Goal: Information Seeking & Learning: Find contact information

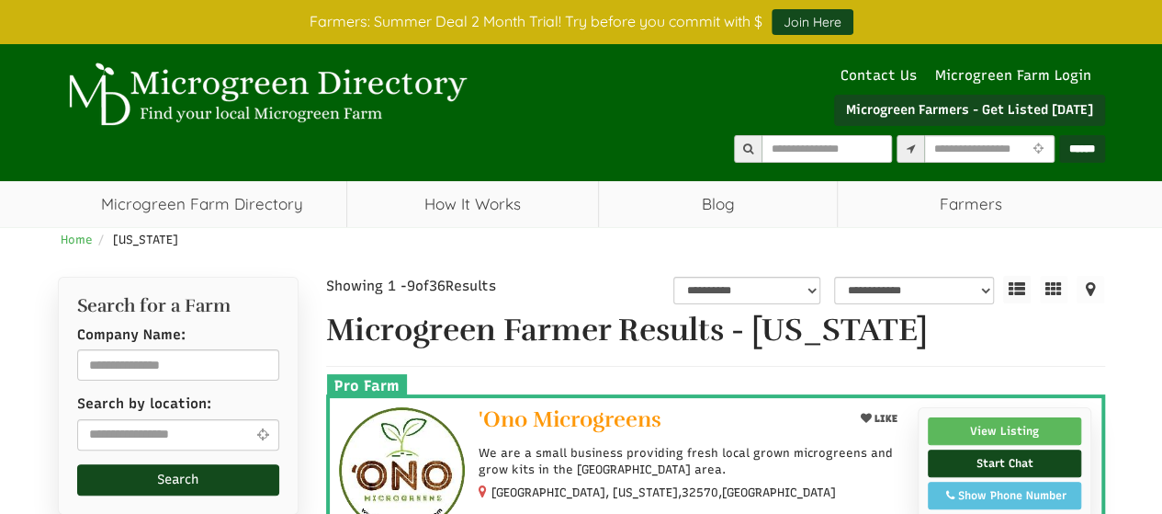
select select "Language Translate Widget"
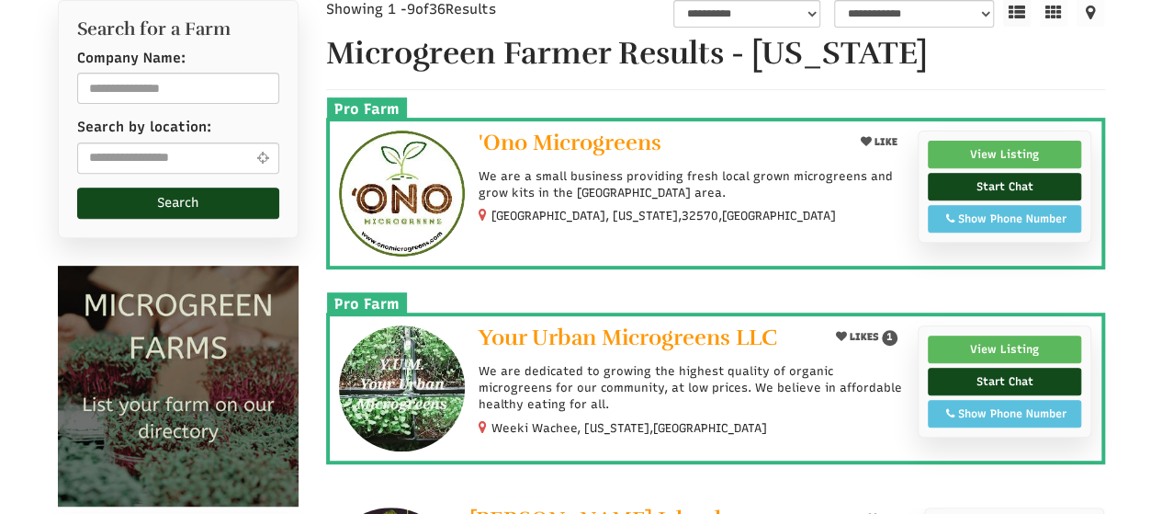
scroll to position [643, 0]
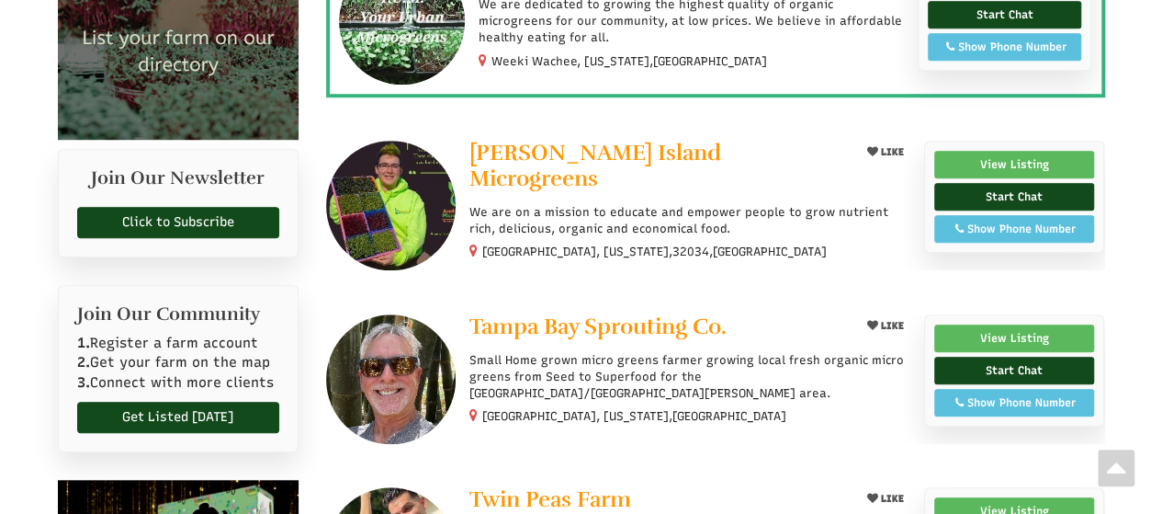
select select "Language Translate Widget"
click at [994, 324] on link "View Listing" at bounding box center [1014, 338] width 161 height 28
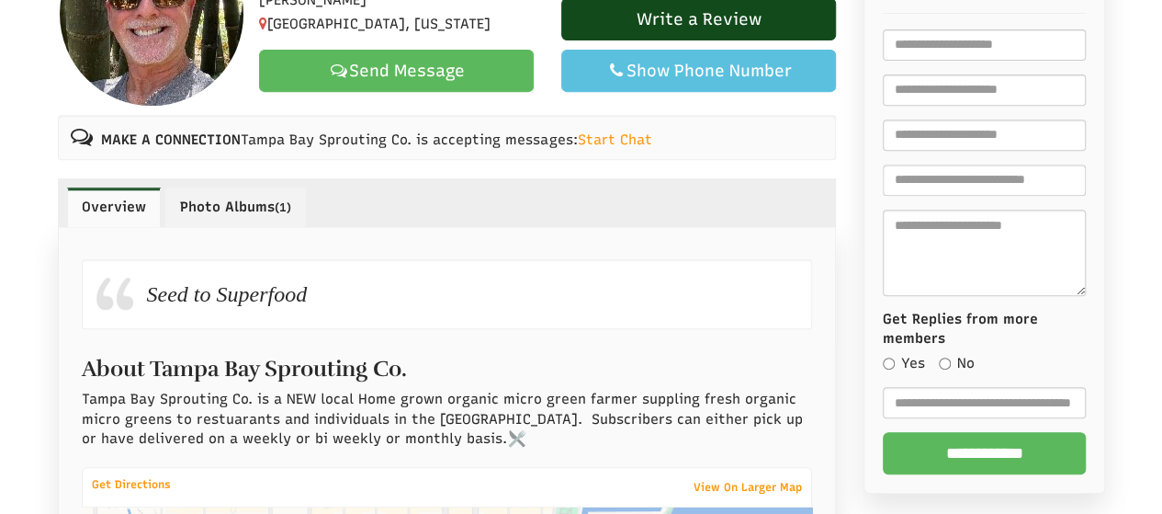
scroll to position [368, 0]
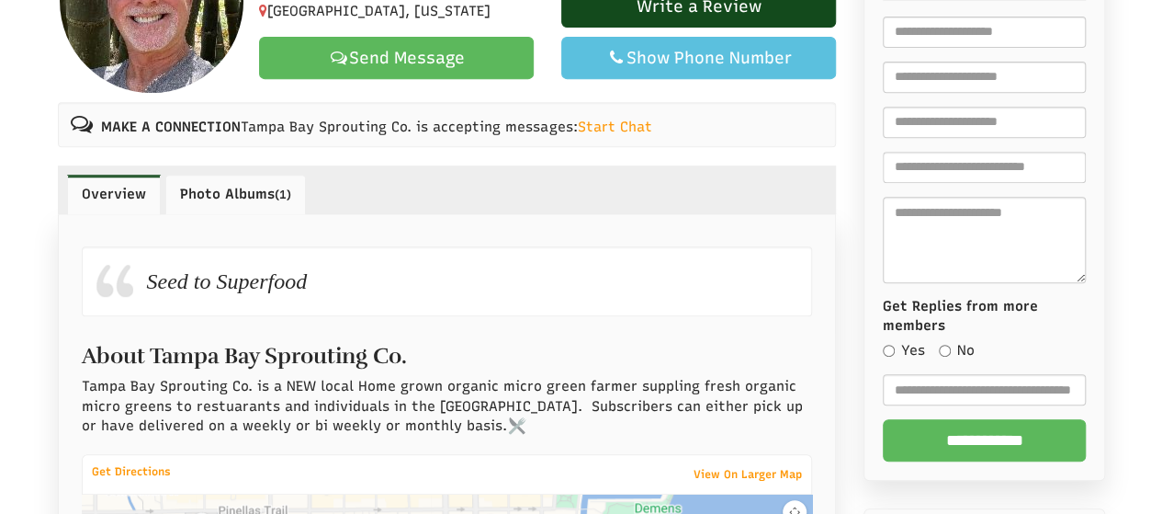
click at [243, 189] on link "Photo Albums (1)" at bounding box center [235, 194] width 141 height 39
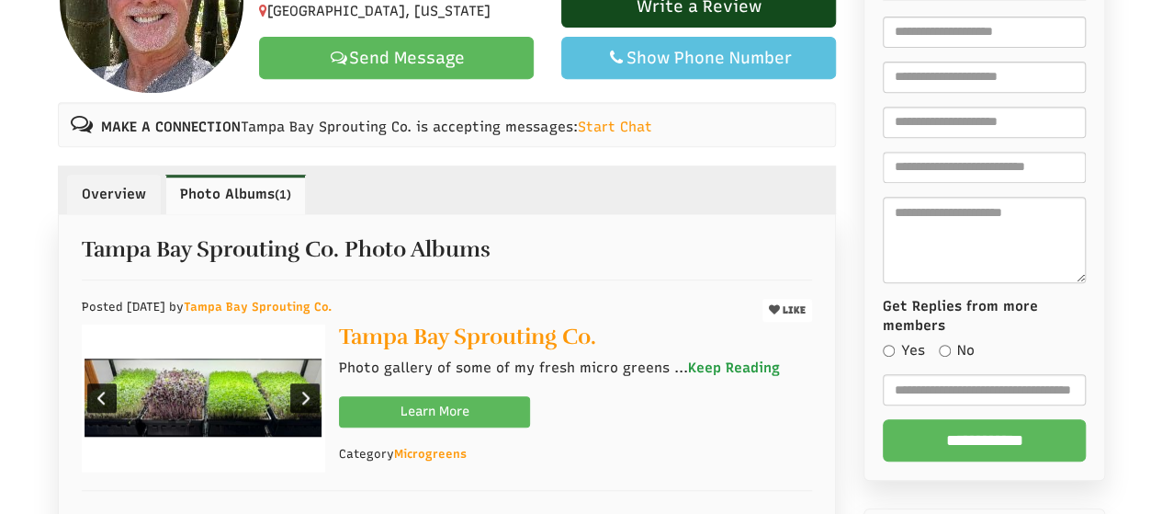
click at [705, 372] on link "Keep Reading" at bounding box center [734, 367] width 92 height 19
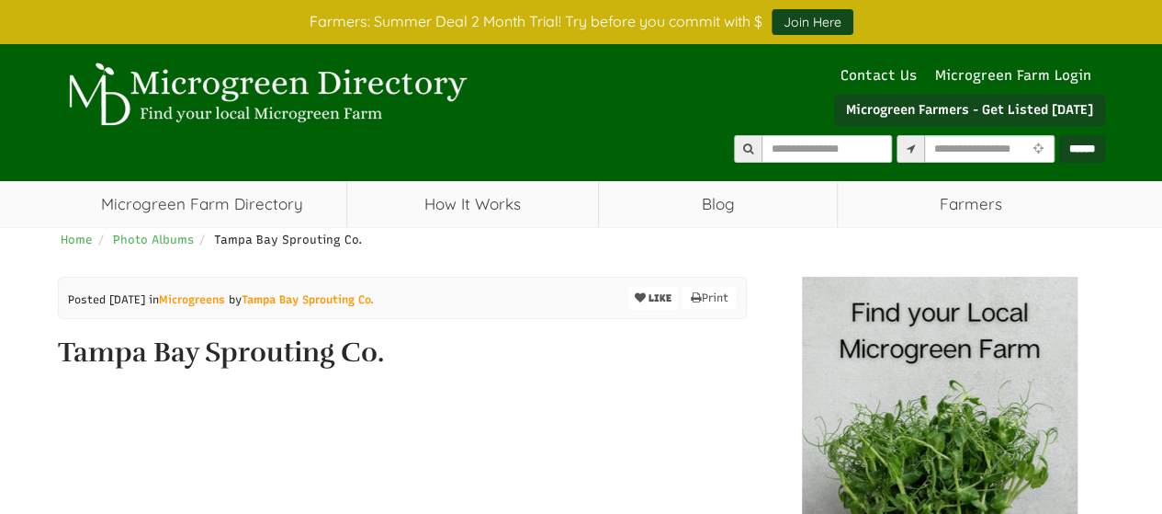
scroll to position [441, 0]
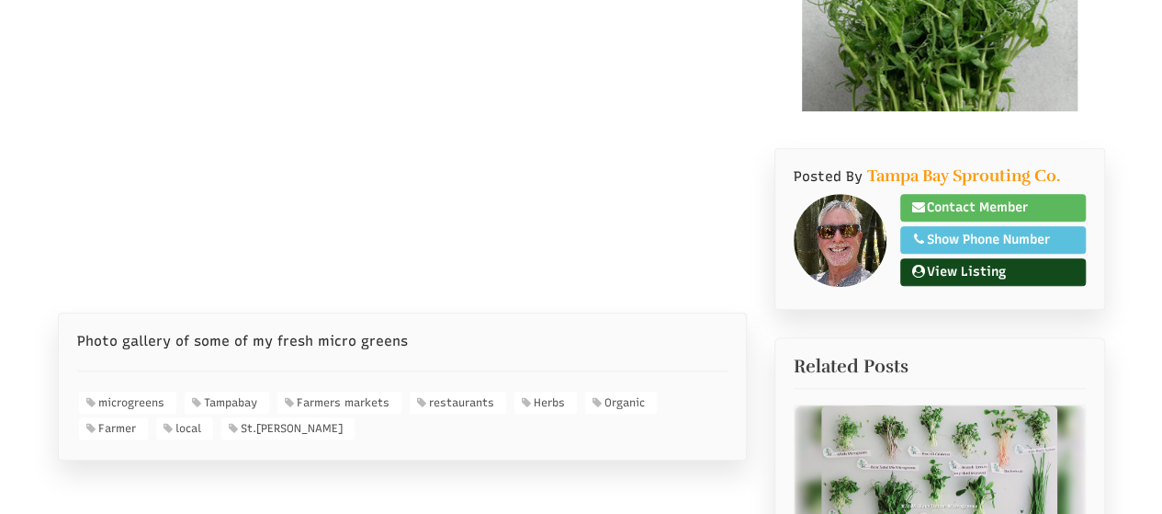
select select "Language Translate Widget"
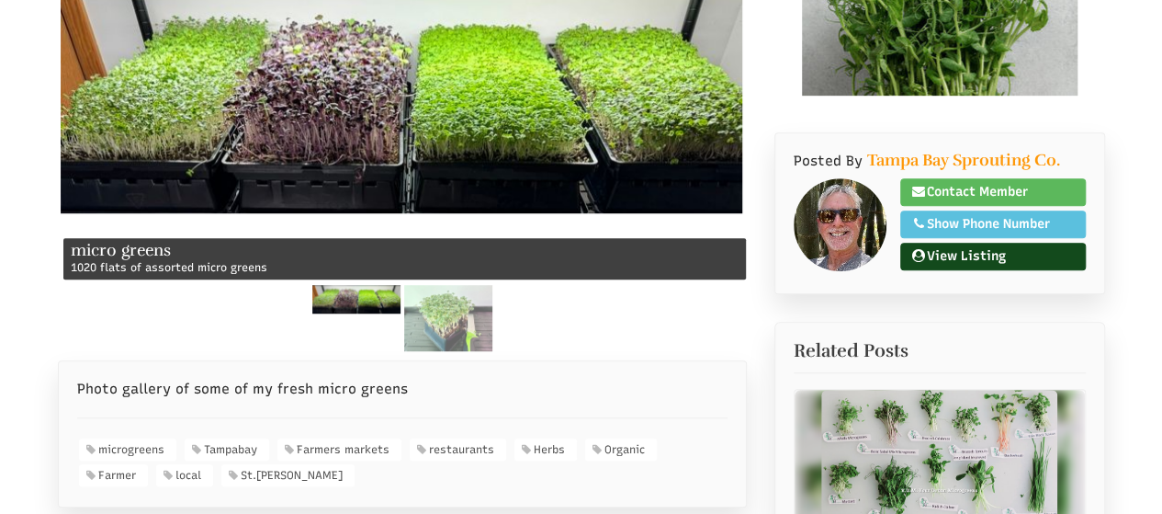
scroll to position [459, 0]
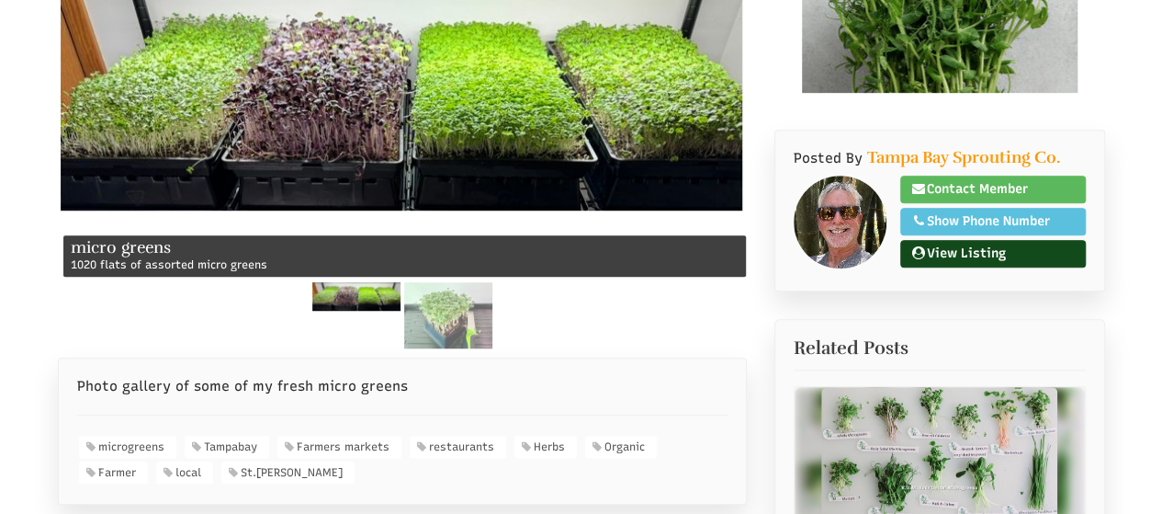
click at [365, 299] on img at bounding box center [355, 296] width 88 height 28
click at [446, 311] on img at bounding box center [447, 315] width 88 height 66
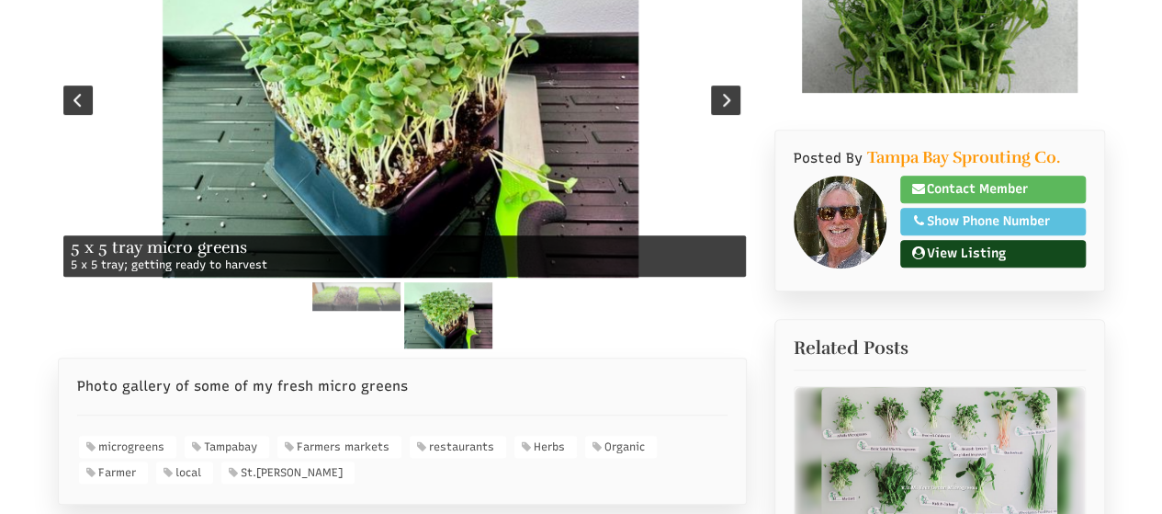
scroll to position [368, 0]
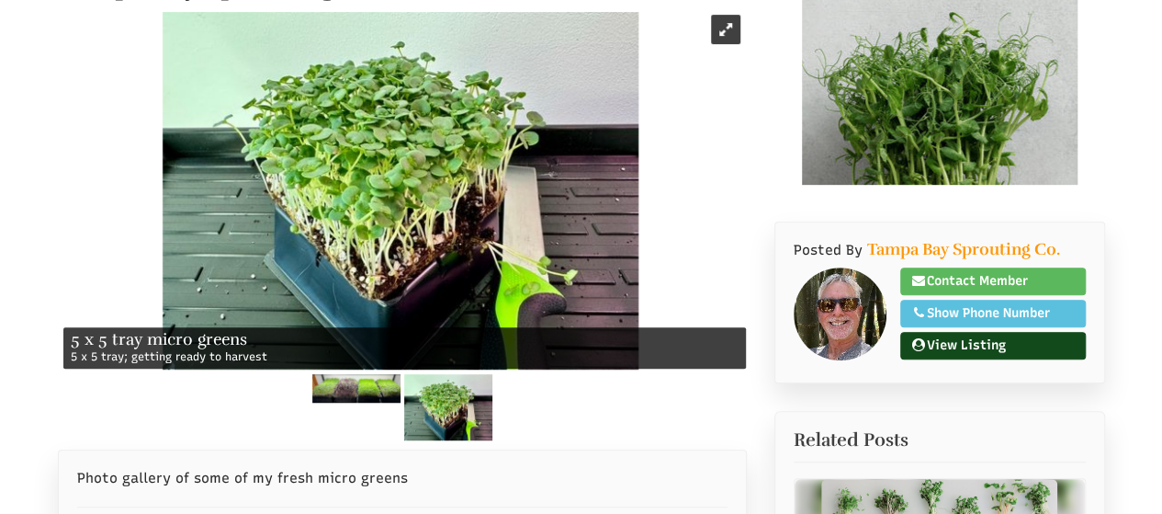
click at [378, 392] on img at bounding box center [355, 388] width 88 height 28
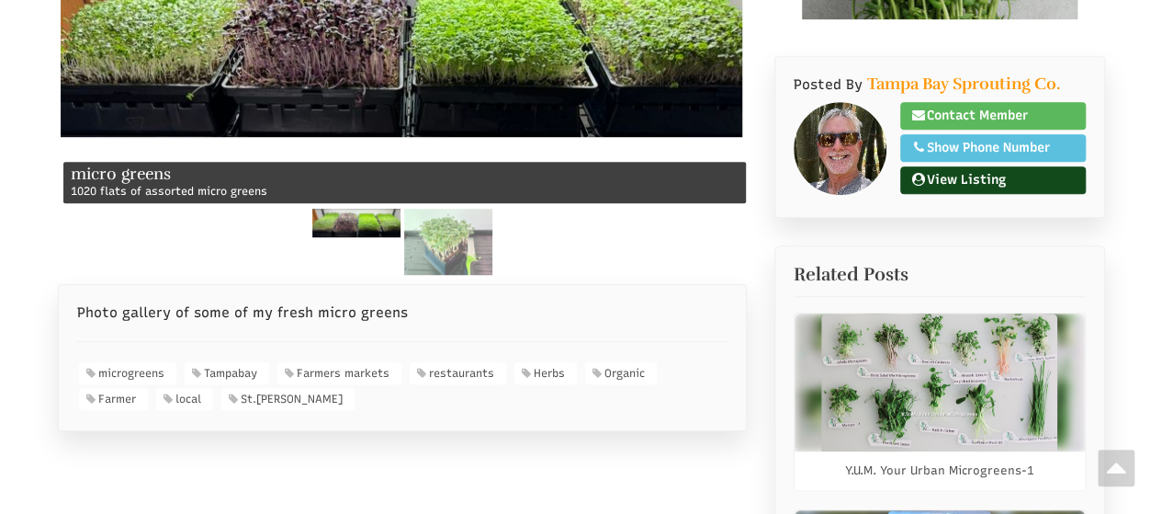
scroll to position [276, 0]
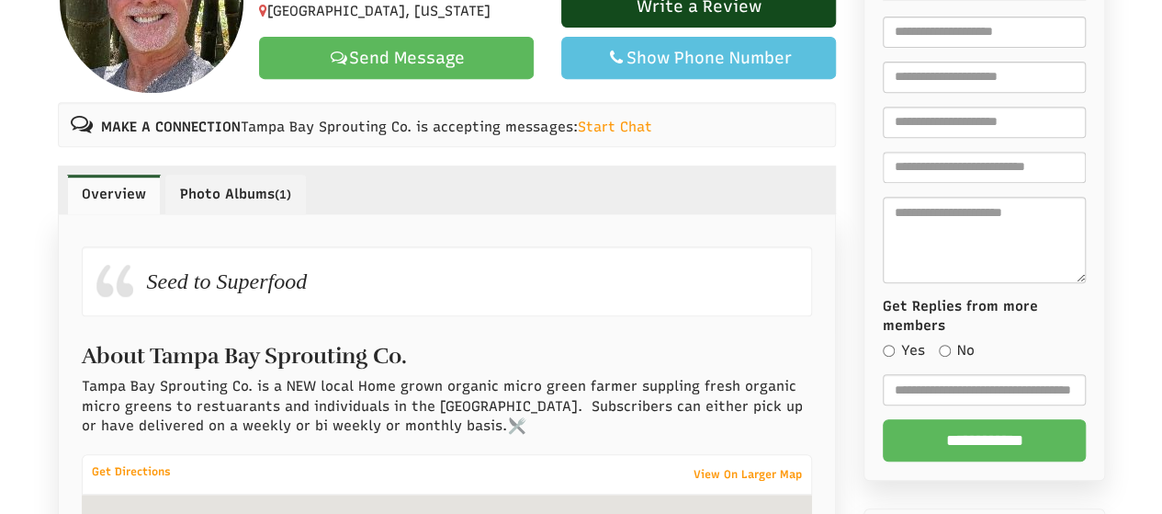
select select "Language Translate Widget"
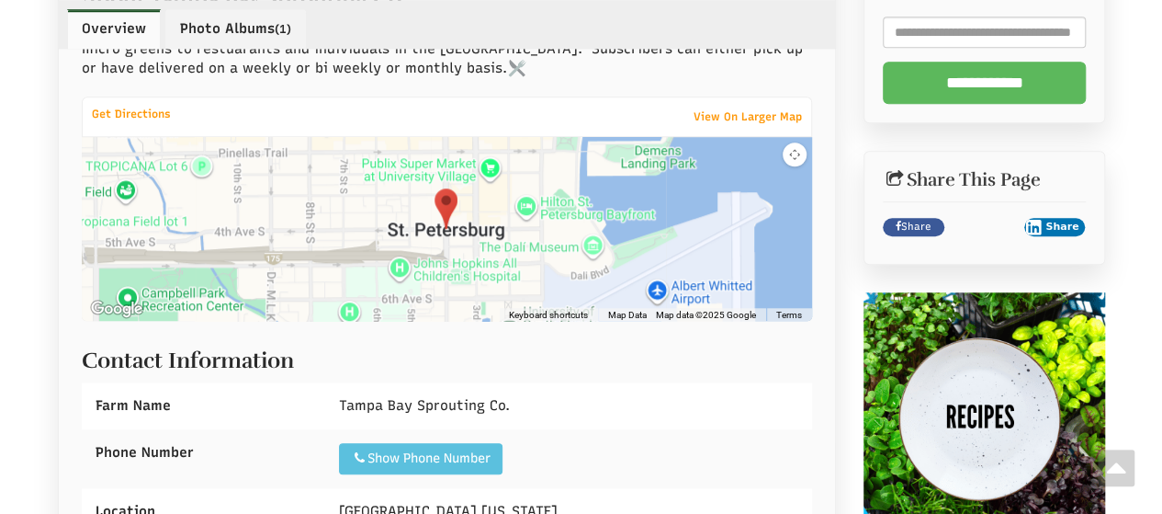
scroll to position [643, 0]
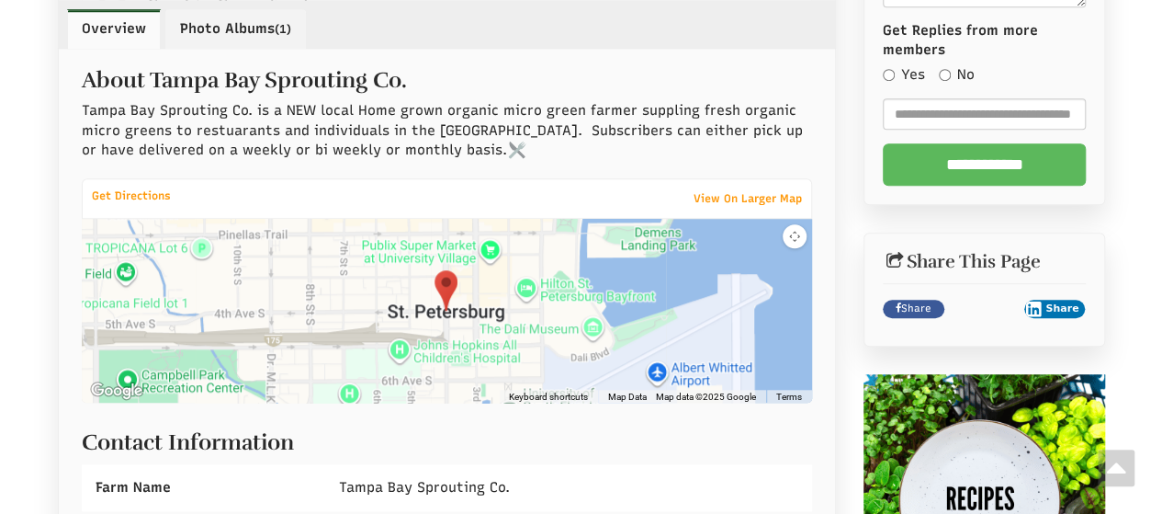
click at [794, 232] on button "Map camera controls" at bounding box center [795, 236] width 24 height 24
click at [769, 289] on button "Zoom out" at bounding box center [765, 295] width 24 height 24
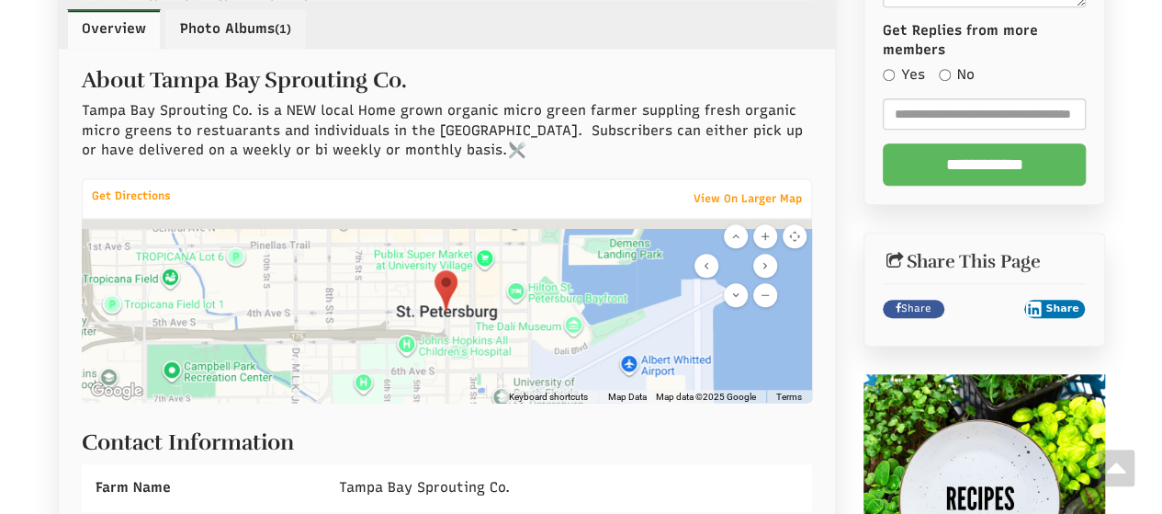
click at [769, 289] on button "Zoom out" at bounding box center [765, 295] width 24 height 24
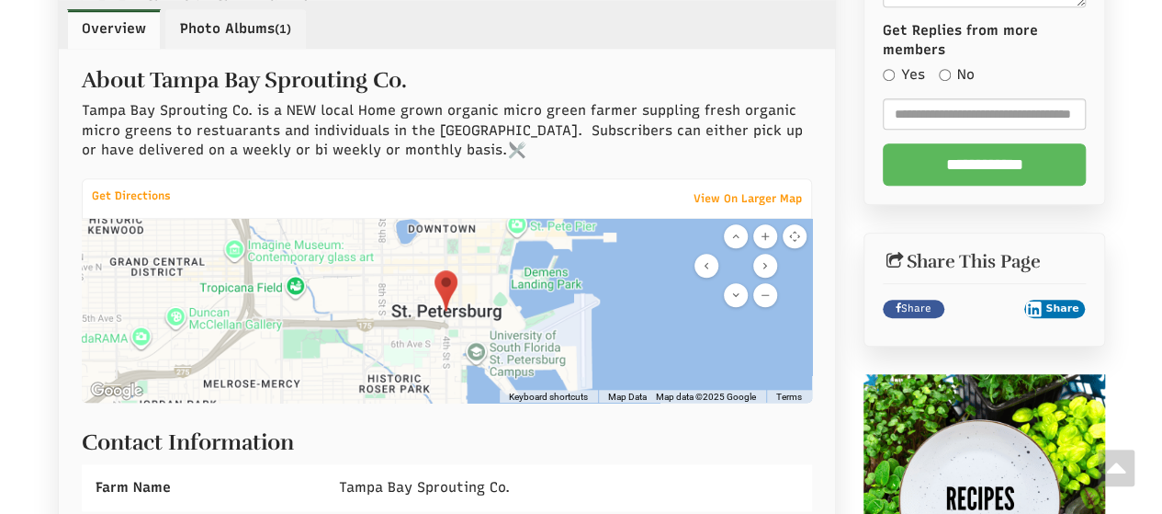
click at [769, 289] on button "Zoom out" at bounding box center [765, 295] width 24 height 24
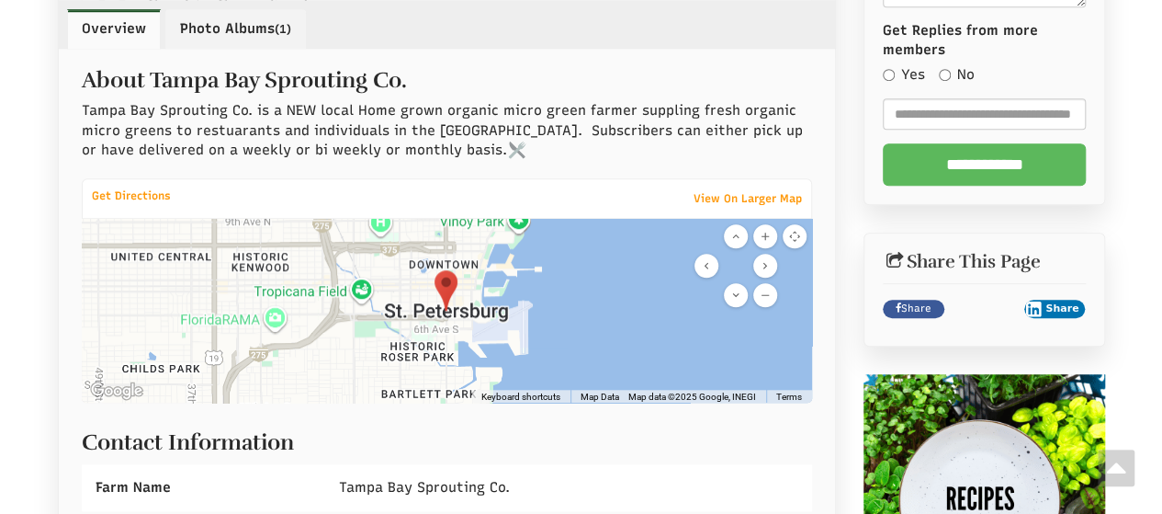
click at [768, 289] on button "Zoom out" at bounding box center [765, 295] width 24 height 24
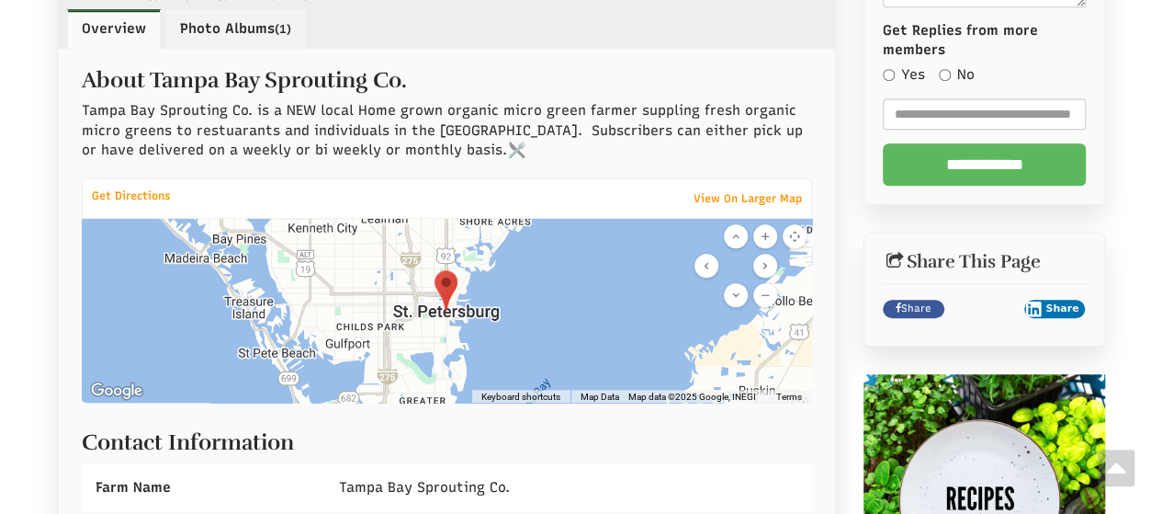
click at [768, 289] on button "Zoom out" at bounding box center [765, 295] width 24 height 24
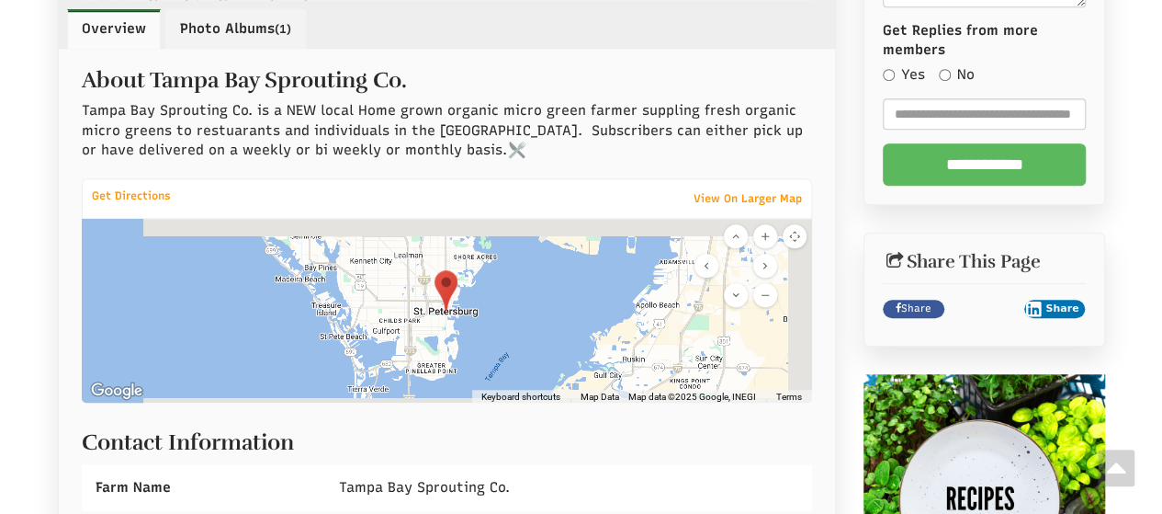
click at [768, 289] on button "Zoom out" at bounding box center [765, 295] width 24 height 24
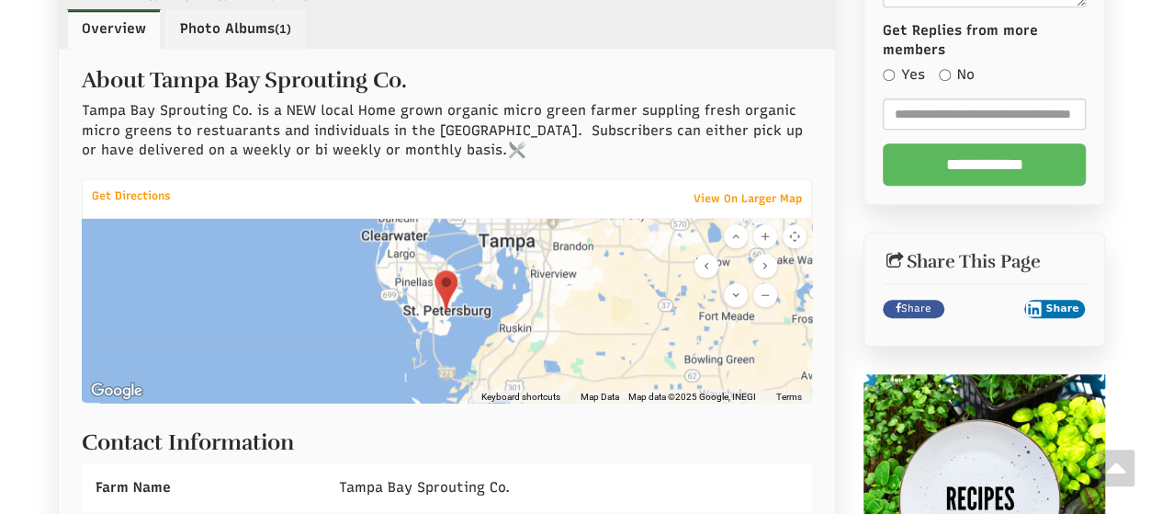
click at [768, 289] on button "Zoom out" at bounding box center [765, 295] width 24 height 24
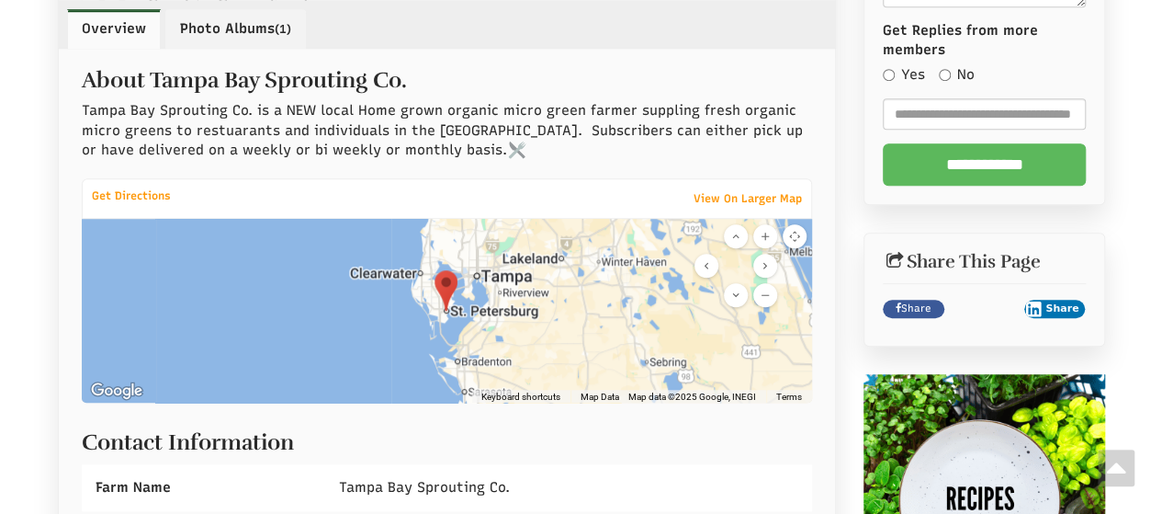
click at [766, 289] on button "Zoom out" at bounding box center [765, 295] width 24 height 24
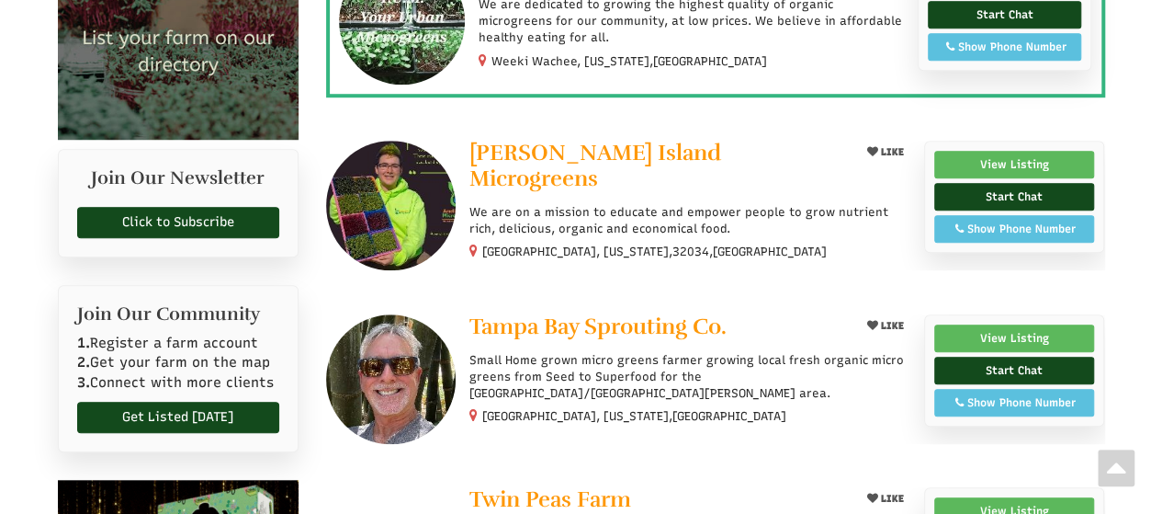
select select "Language Translate Widget"
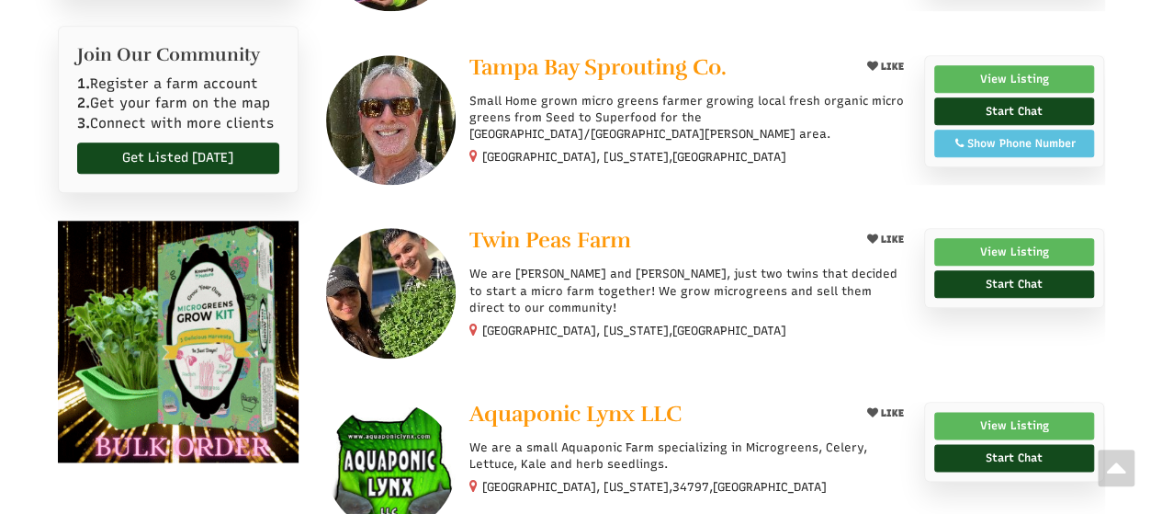
scroll to position [1011, 0]
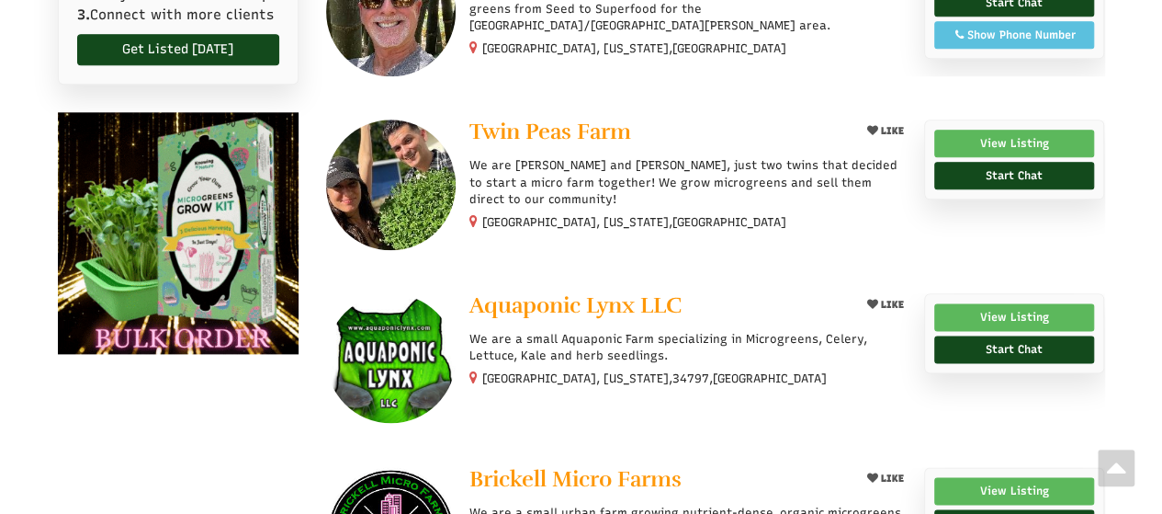
click at [406, 185] on img at bounding box center [391, 184] width 130 height 130
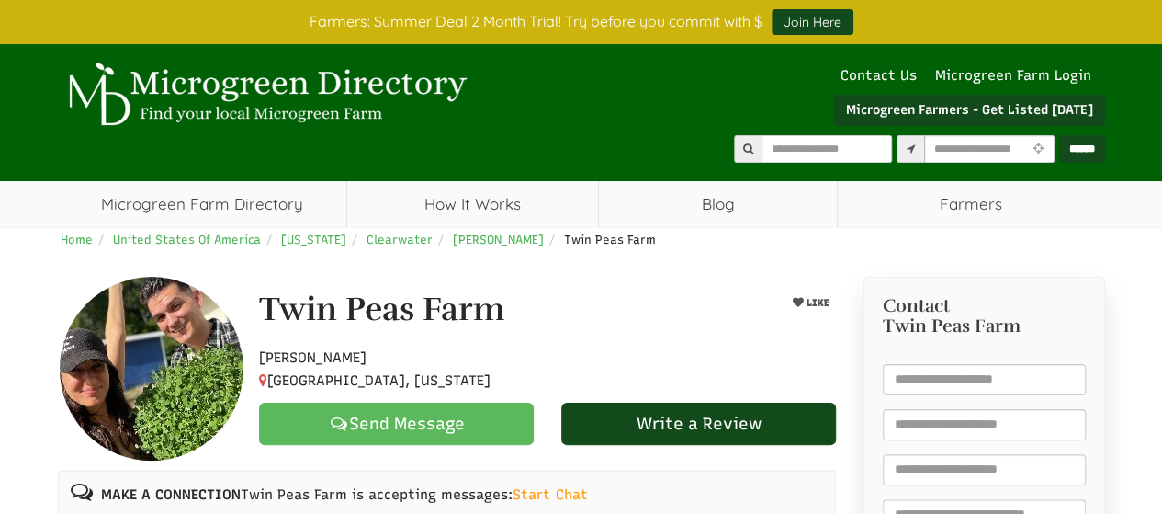
select select "Language Translate Widget"
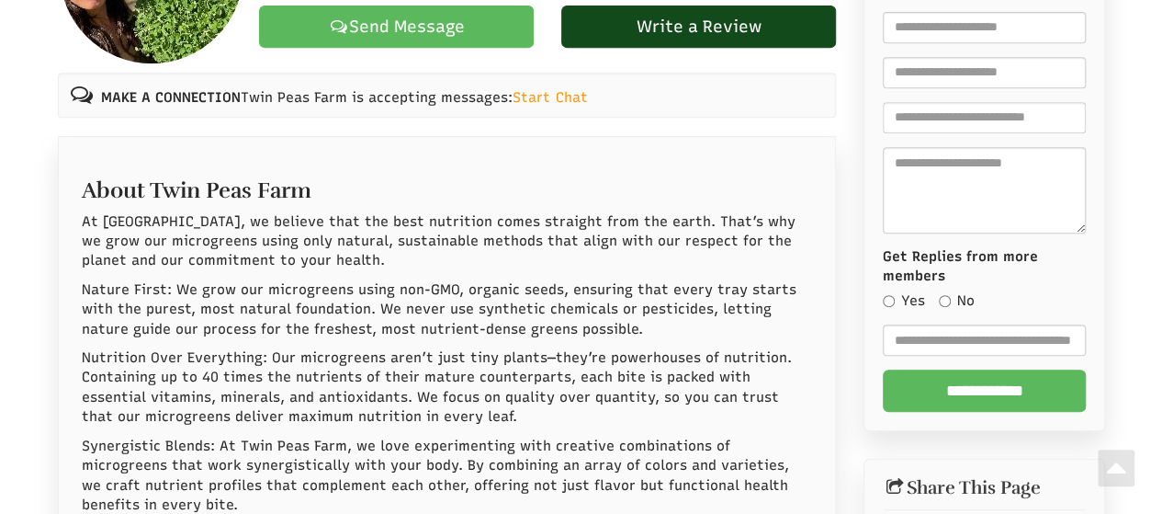
scroll to position [276, 0]
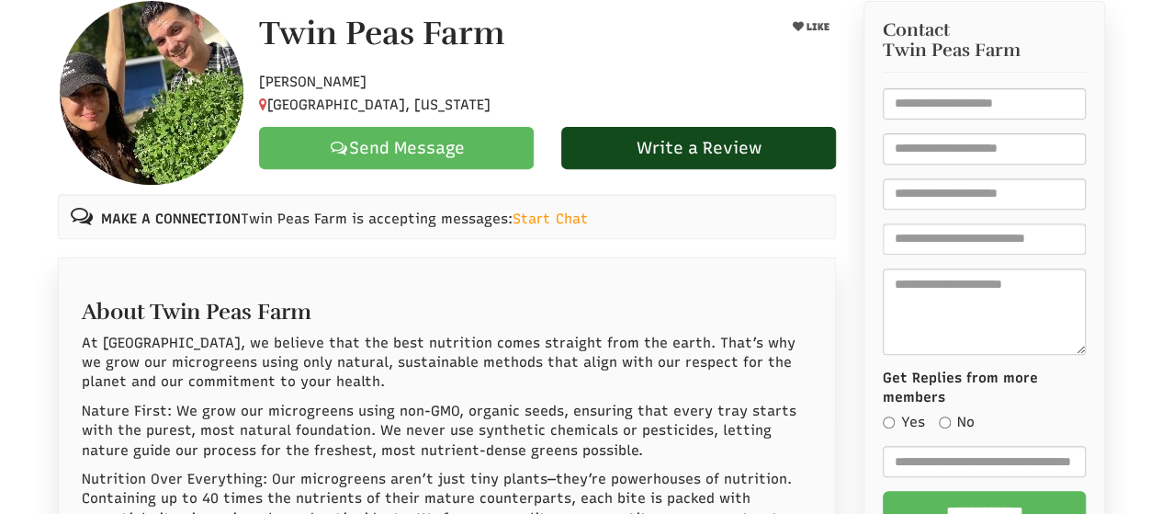
drag, startPoint x: 468, startPoint y: 284, endPoint x: 450, endPoint y: 295, distance: 20.6
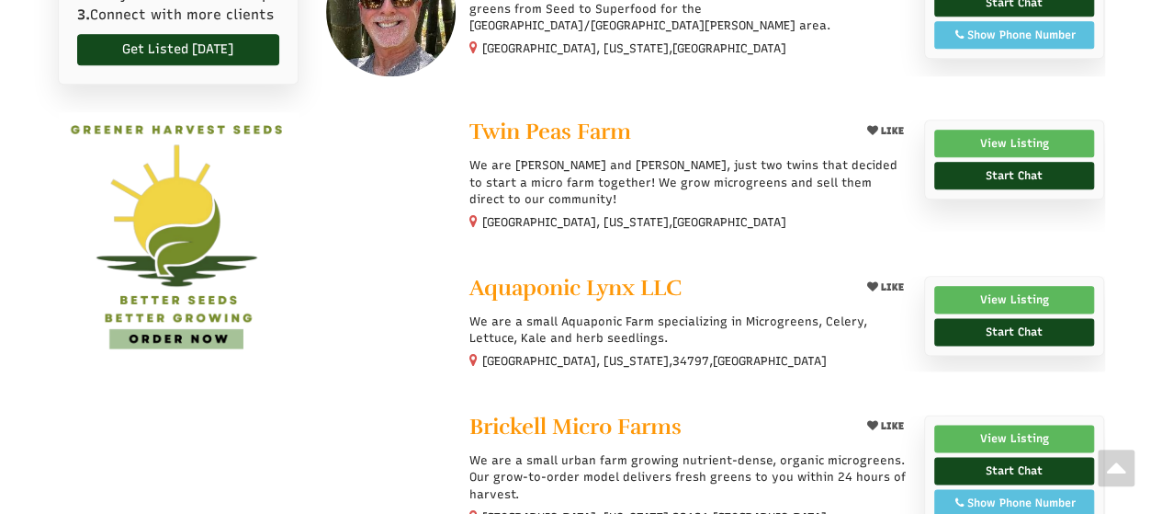
select select "Language Translate Widget"
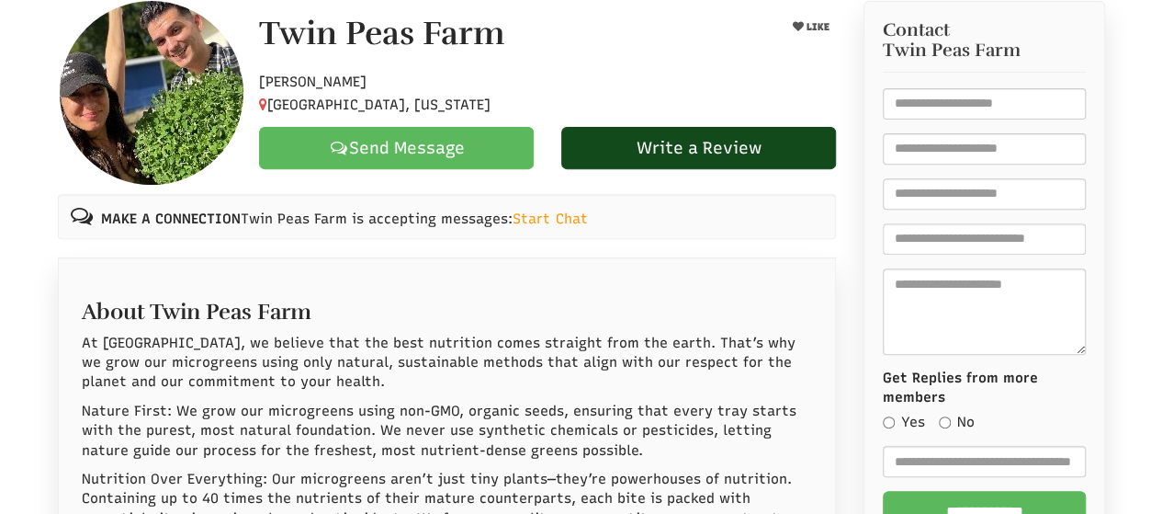
select select "Language Translate Widget"
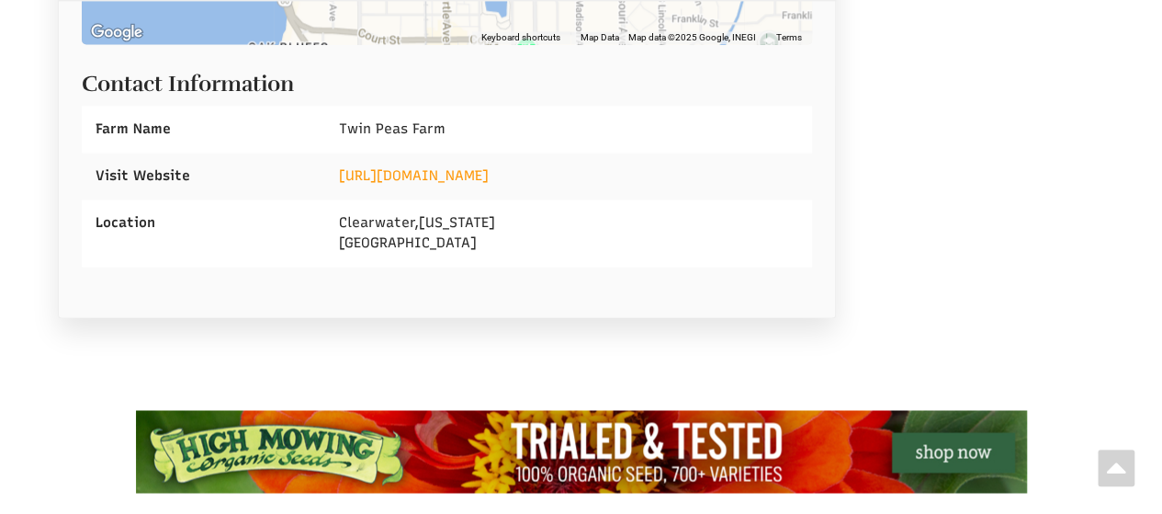
scroll to position [1286, 0]
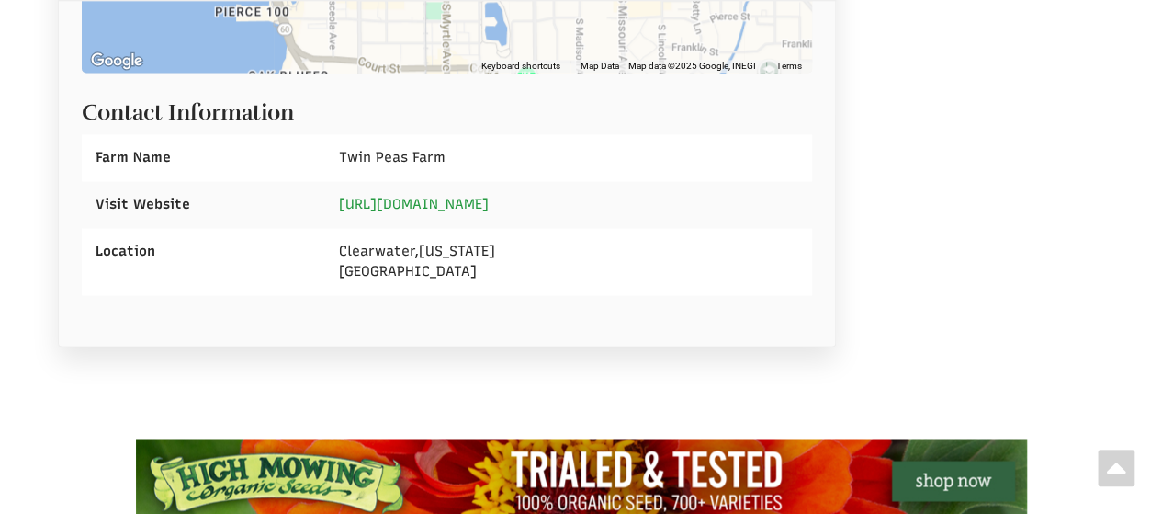
click at [489, 196] on link "[URL][DOMAIN_NAME]" at bounding box center [414, 204] width 150 height 17
click at [465, 196] on link "[URL][DOMAIN_NAME]" at bounding box center [414, 204] width 150 height 17
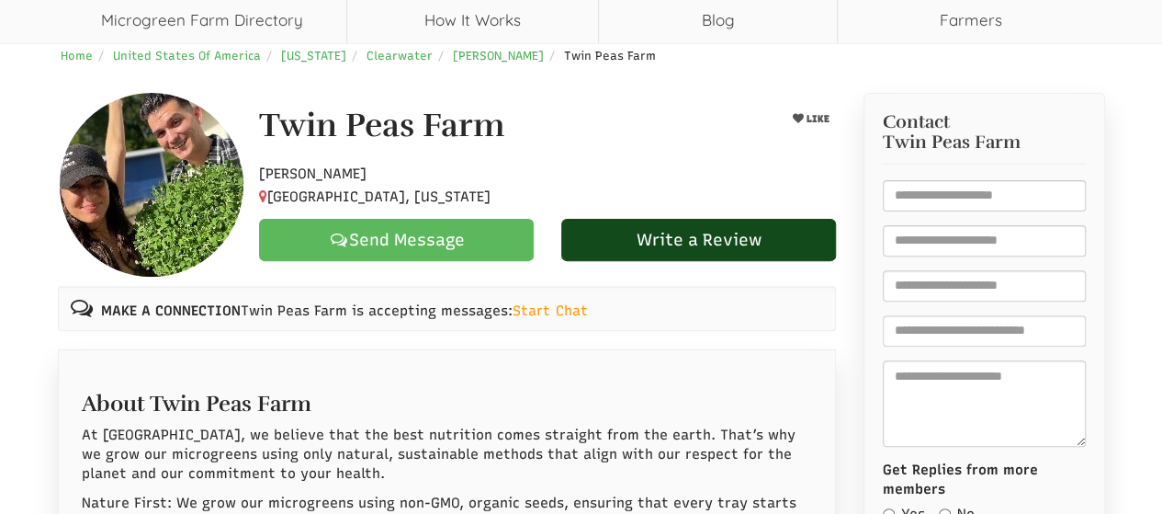
scroll to position [184, 0]
drag, startPoint x: 399, startPoint y: 327, endPoint x: 426, endPoint y: 319, distance: 28.8
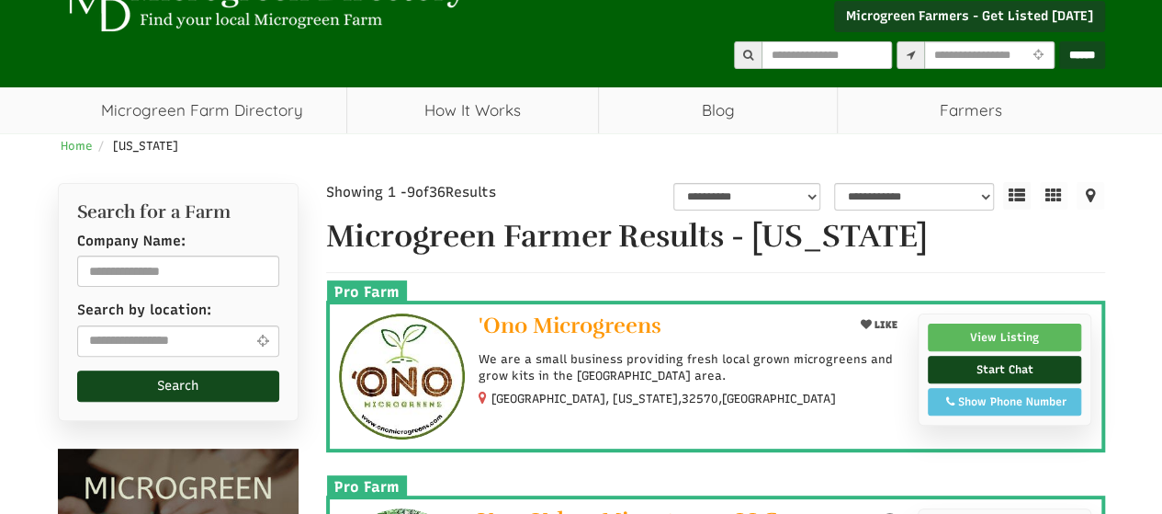
scroll to position [92, 0]
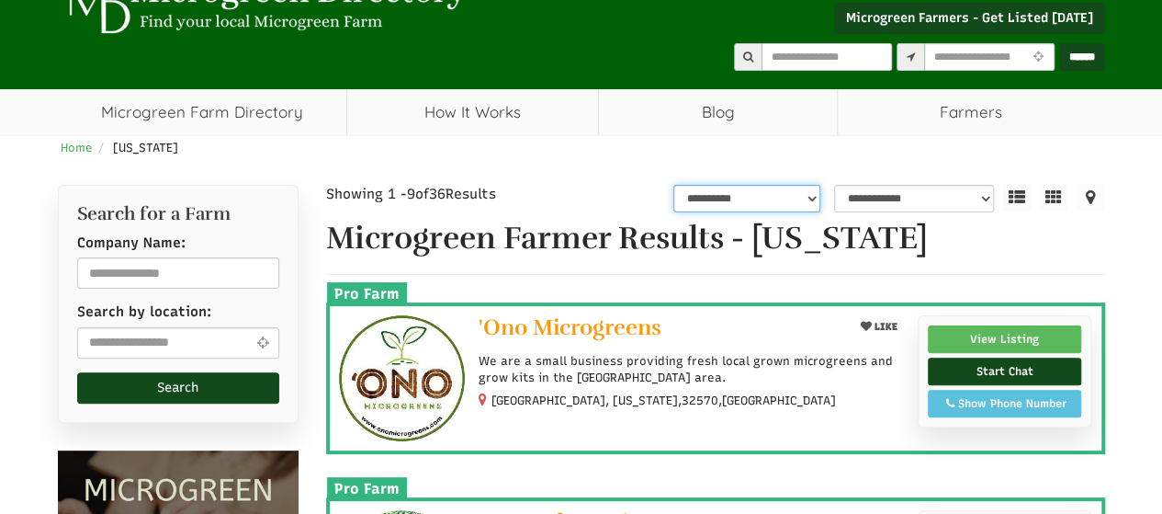
click at [805, 199] on select "**********" at bounding box center [746, 199] width 147 height 28
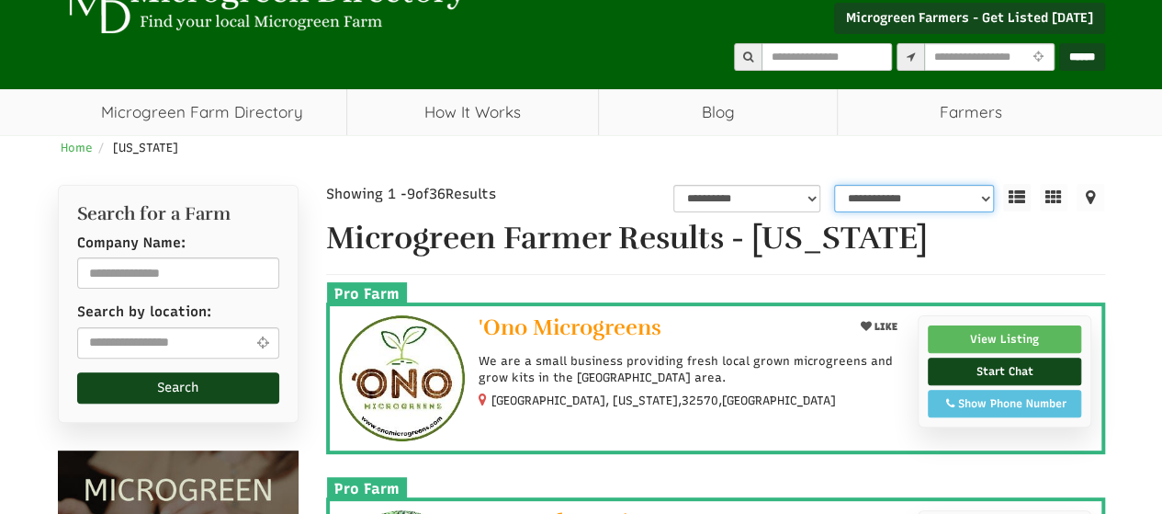
click at [866, 189] on select "**********" at bounding box center [914, 199] width 161 height 28
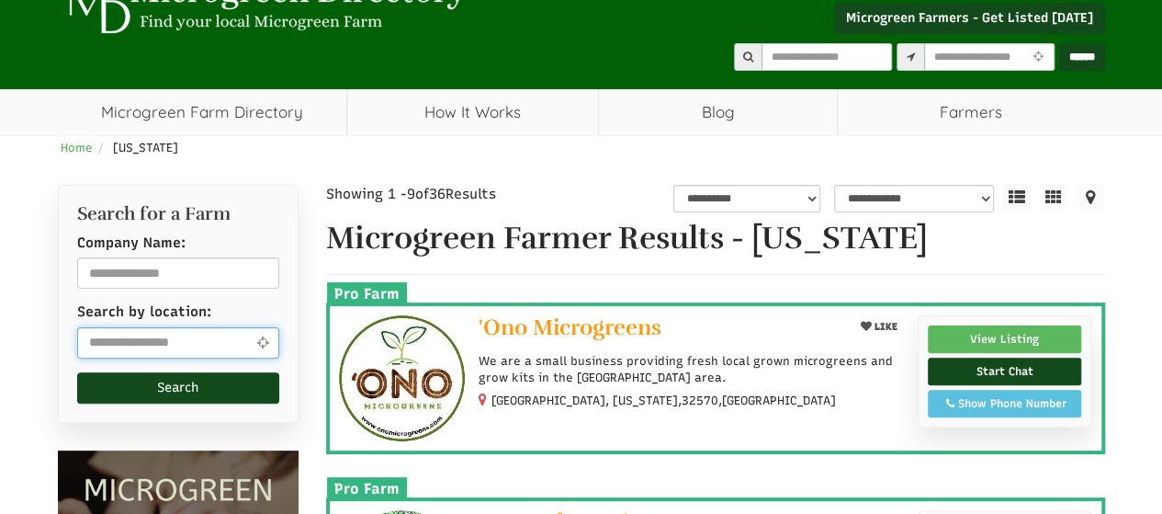
click at [233, 332] on input "text" at bounding box center [178, 342] width 203 height 31
click at [200, 338] on input "*****" at bounding box center [178, 342] width 203 height 31
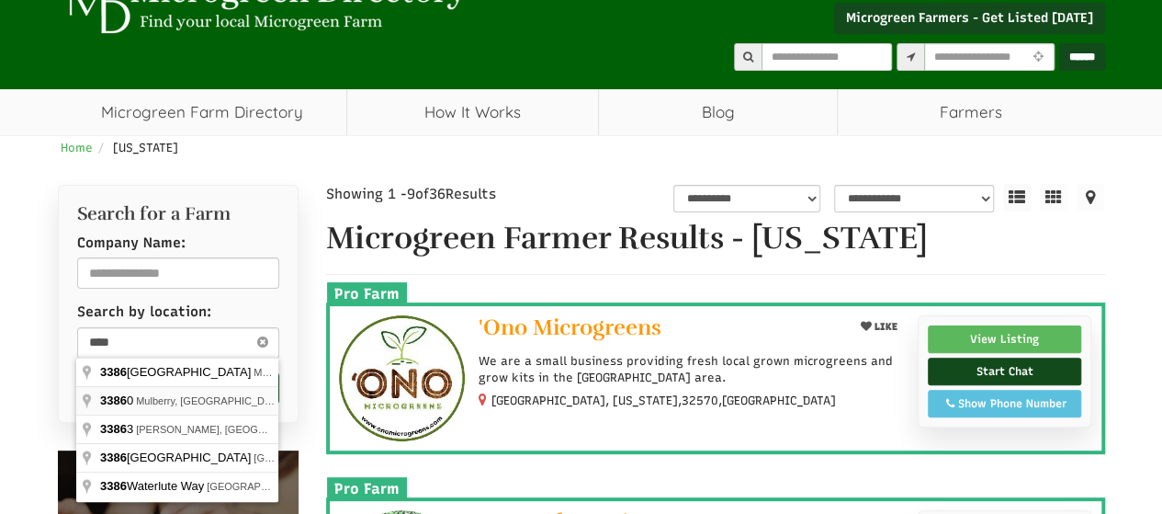
type input "**********"
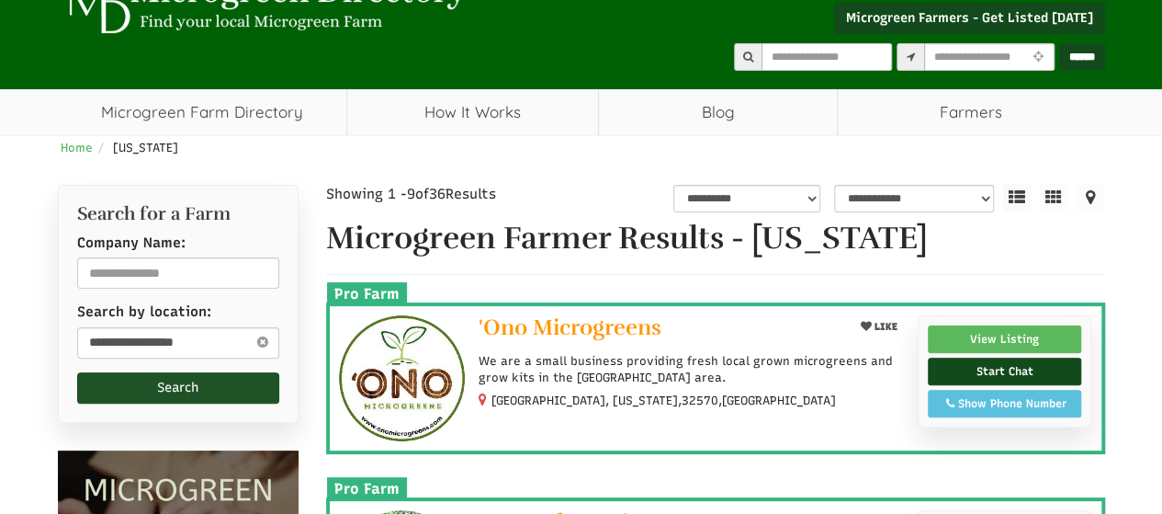
click at [184, 394] on button "Search" at bounding box center [178, 387] width 203 height 31
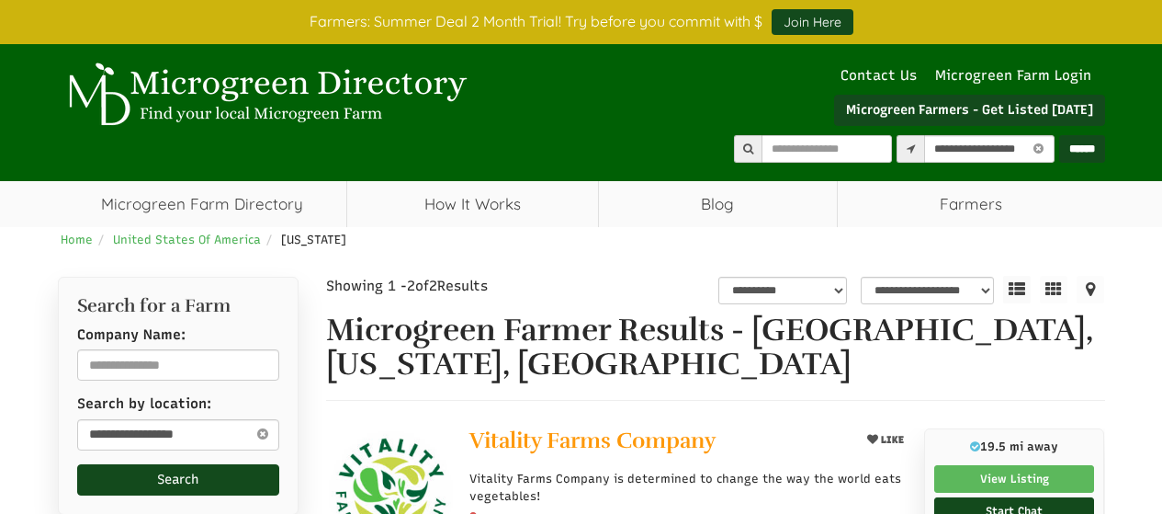
select select "********"
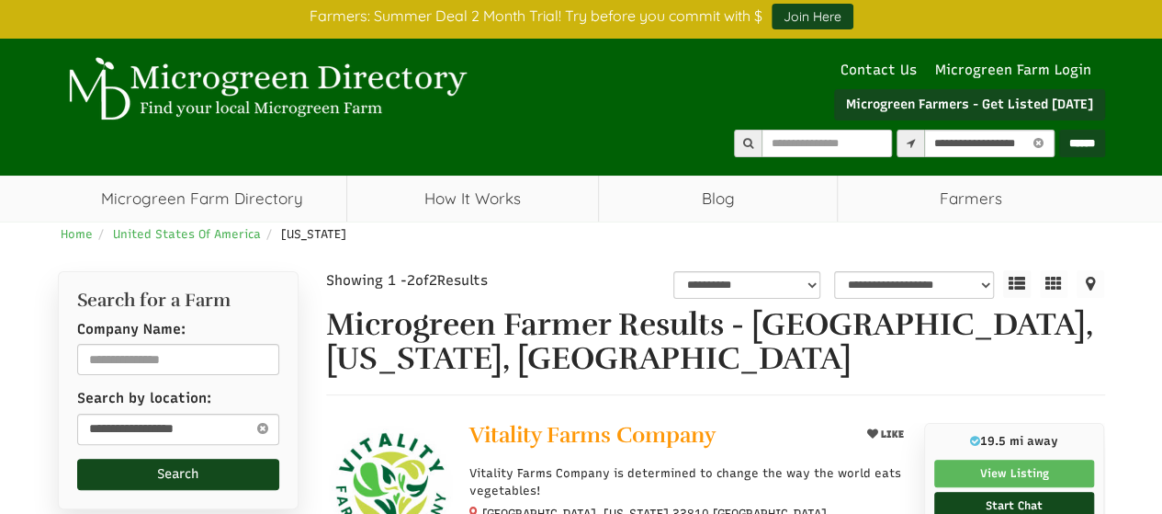
select select "Language Translate Widget"
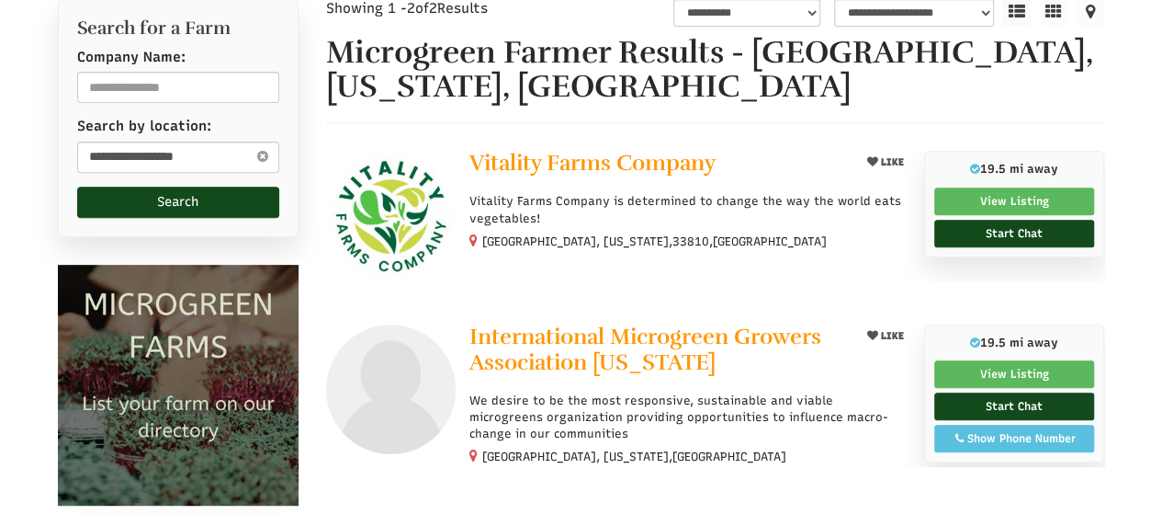
scroll to position [368, 0]
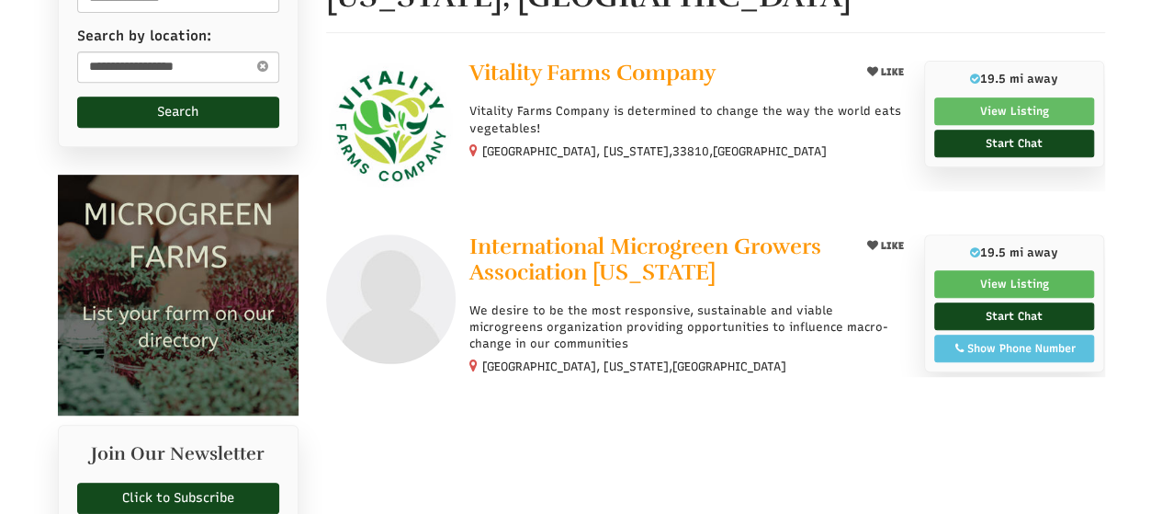
click at [1016, 112] on link "View Listing" at bounding box center [1014, 111] width 161 height 28
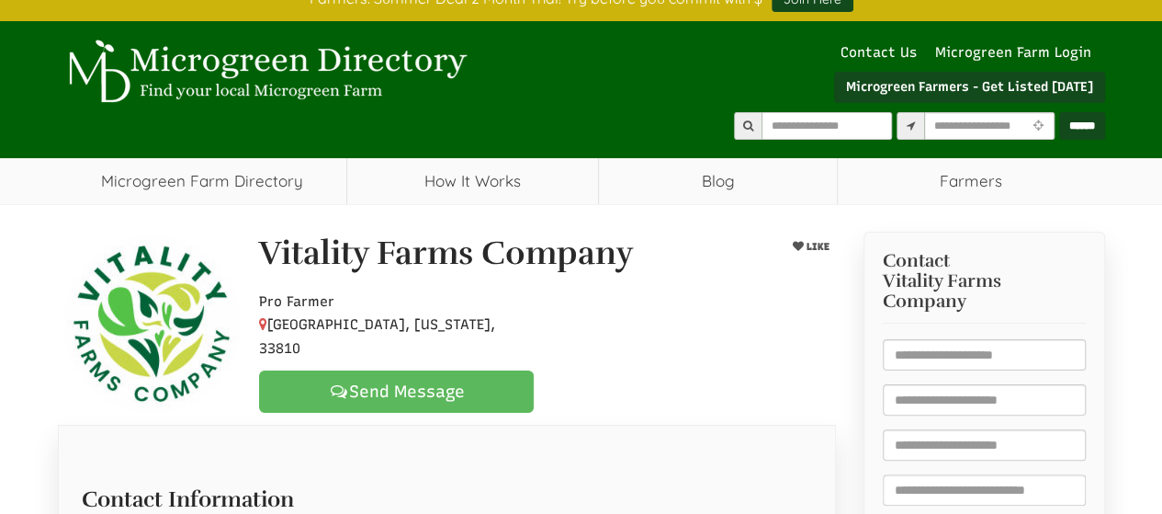
select select "Language Translate Widget"
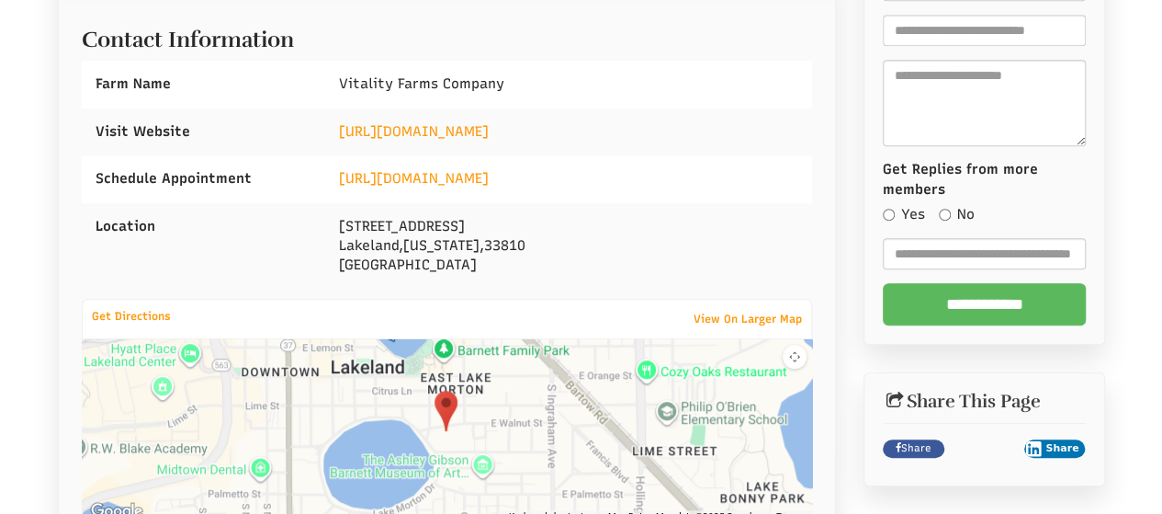
scroll to position [551, 0]
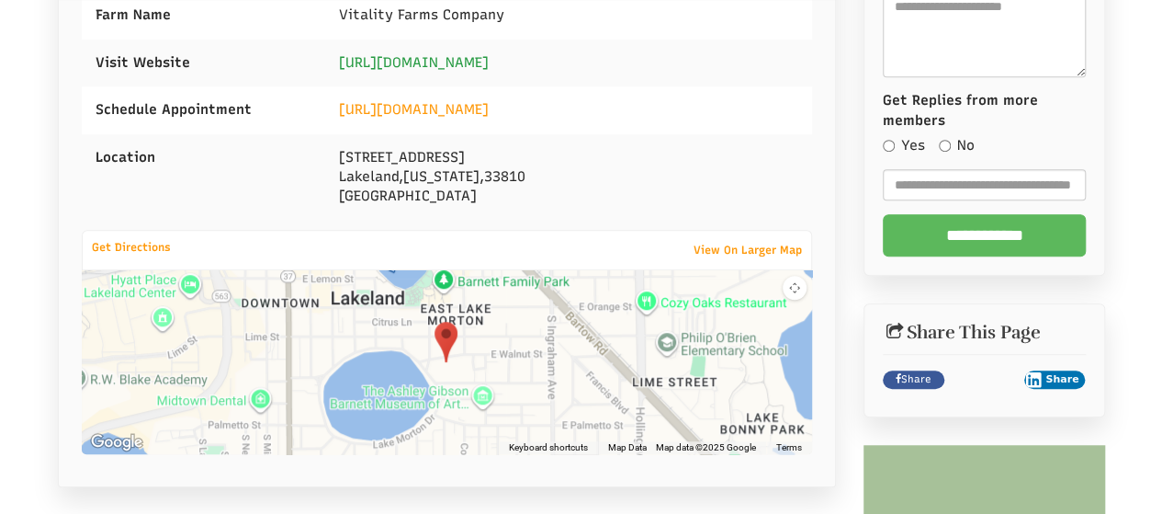
click at [465, 68] on link "[URL][DOMAIN_NAME]" at bounding box center [414, 62] width 150 height 17
